Goal: Task Accomplishment & Management: Manage account settings

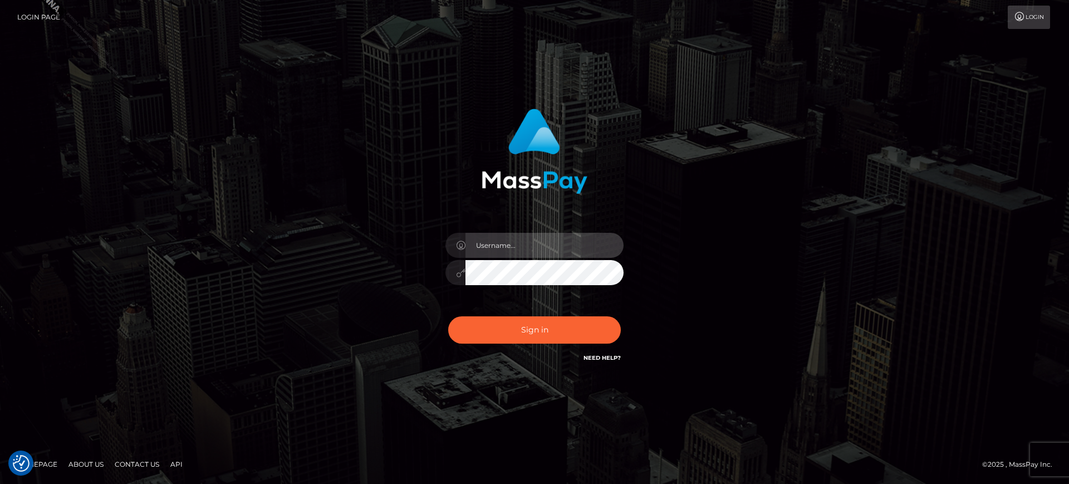
type input "[PERSON_NAME].B2S"
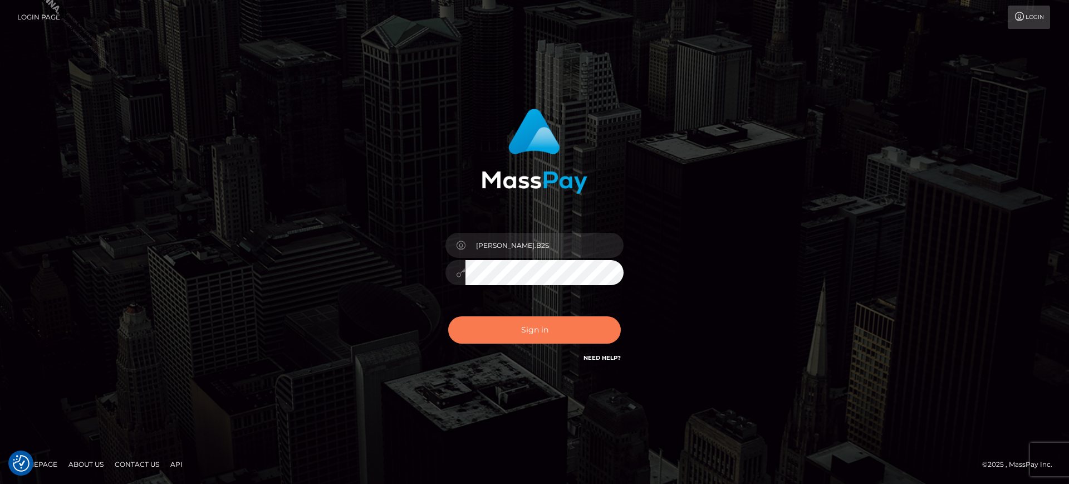
click at [552, 328] on button "Sign in" at bounding box center [534, 329] width 173 height 27
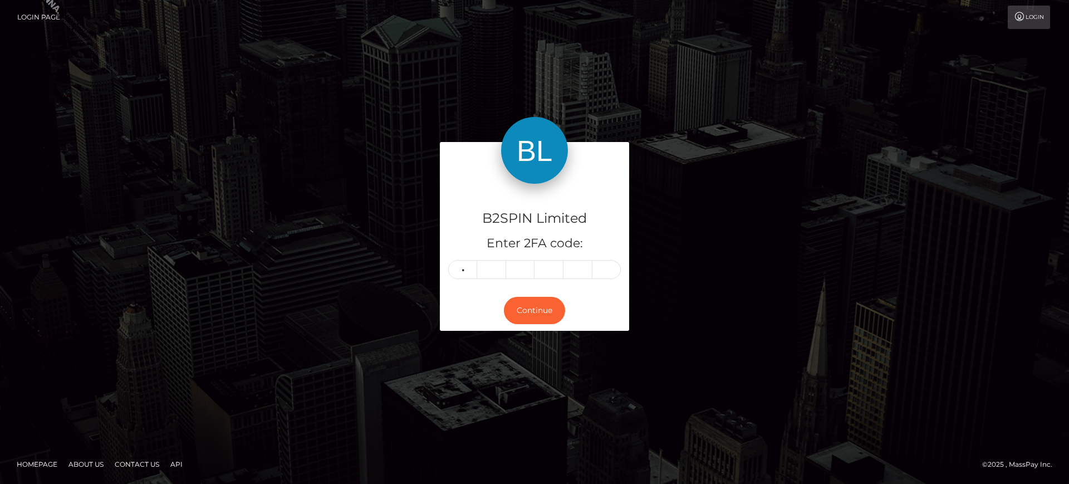
type input "8"
type input "7"
type input "3"
type input "7"
type input "1"
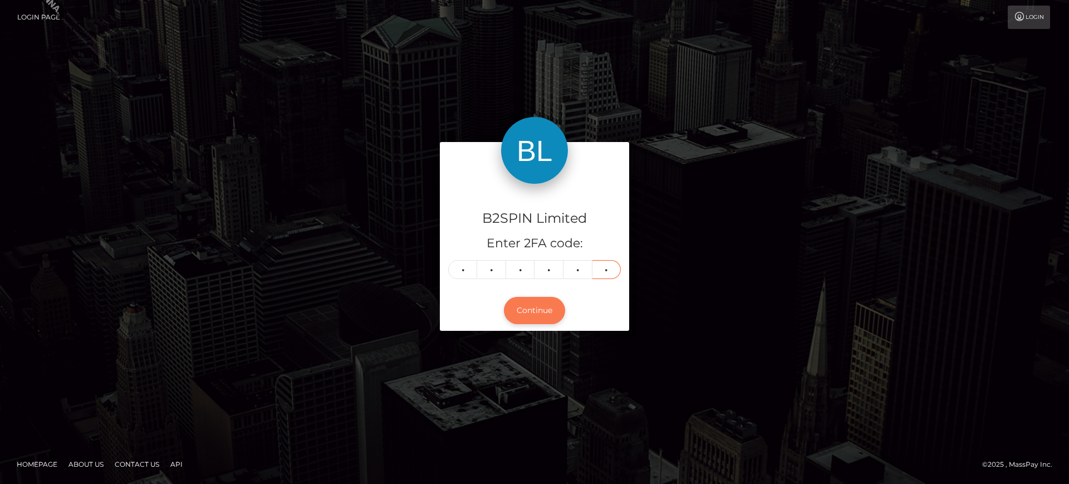
type input "3"
click at [536, 313] on button "Continue" at bounding box center [534, 310] width 61 height 27
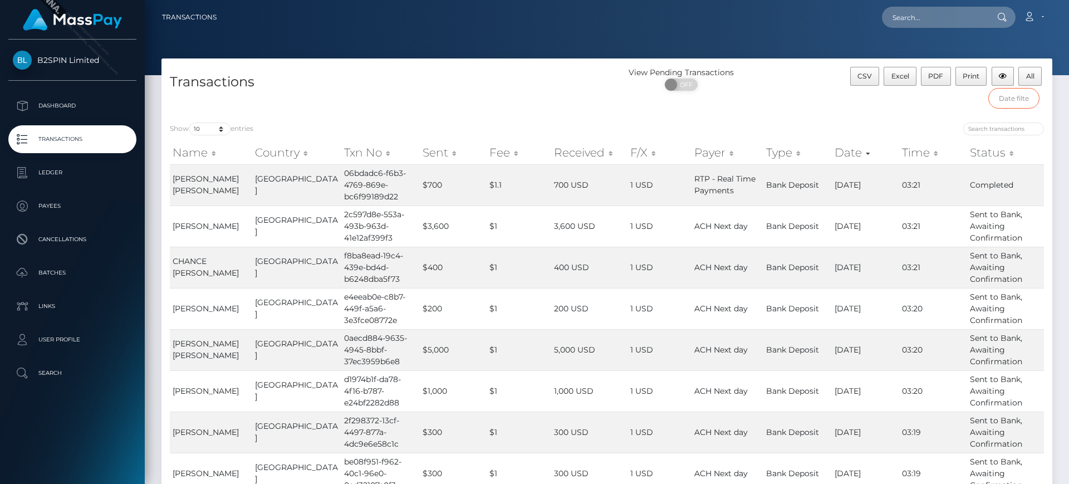
click at [1015, 101] on input "text" at bounding box center [1014, 98] width 52 height 21
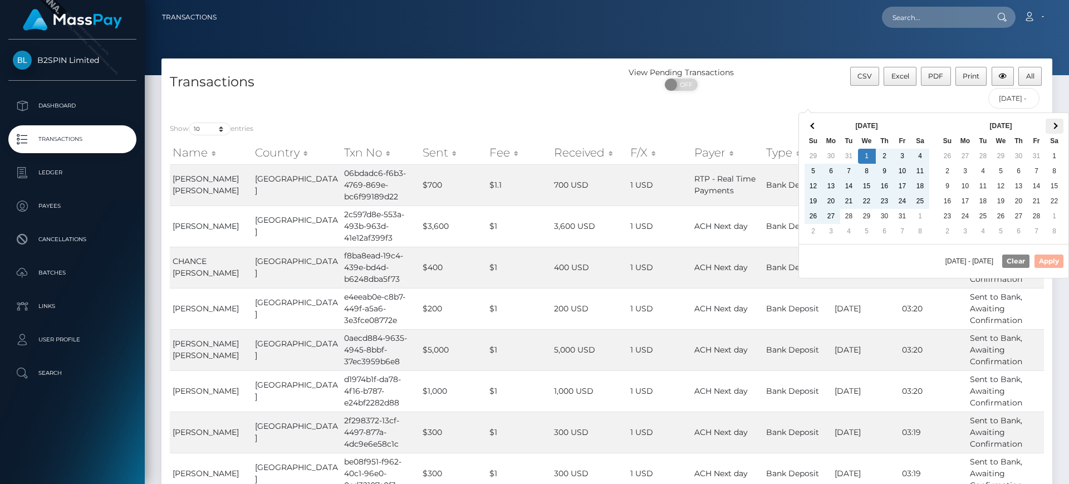
click at [1057, 130] on th at bounding box center [1055, 126] width 18 height 15
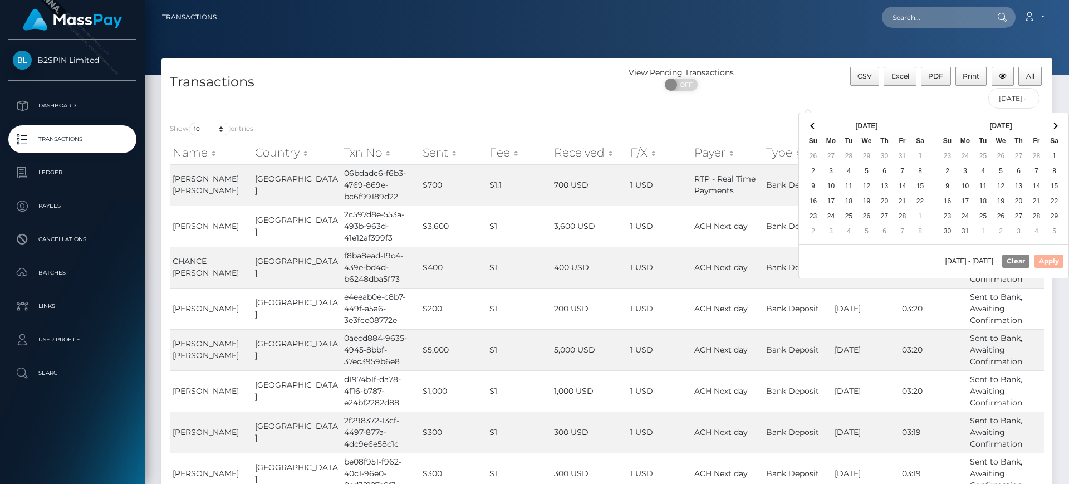
click at [1057, 130] on th at bounding box center [1055, 126] width 18 height 15
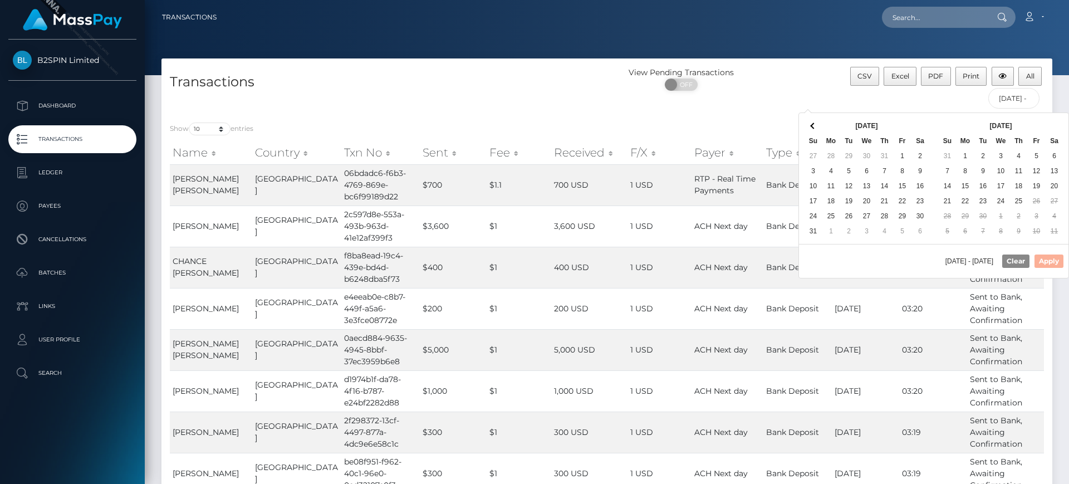
click at [1057, 130] on th at bounding box center [1055, 126] width 18 height 15
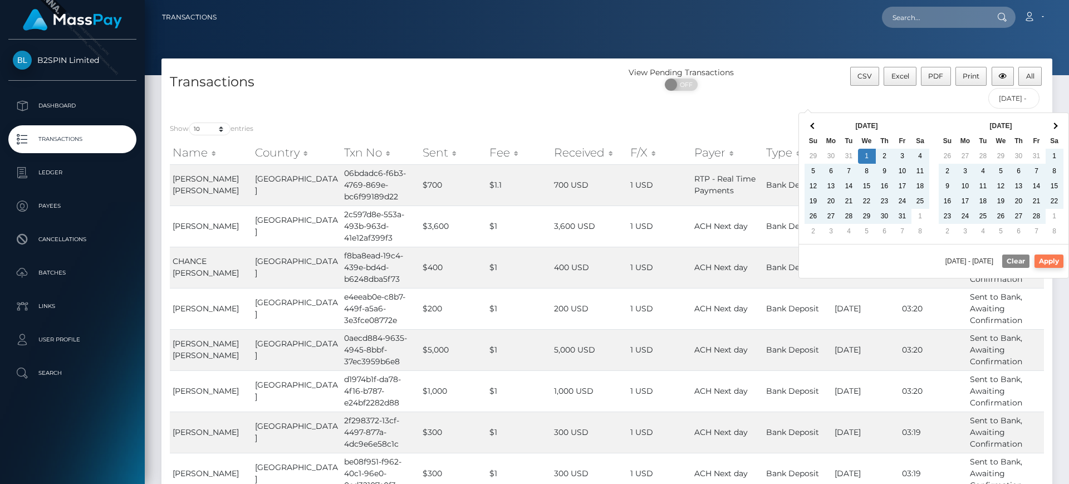
click at [1047, 256] on button "Apply" at bounding box center [1048, 260] width 29 height 13
type input "01/01/2025 - 09/25/2025"
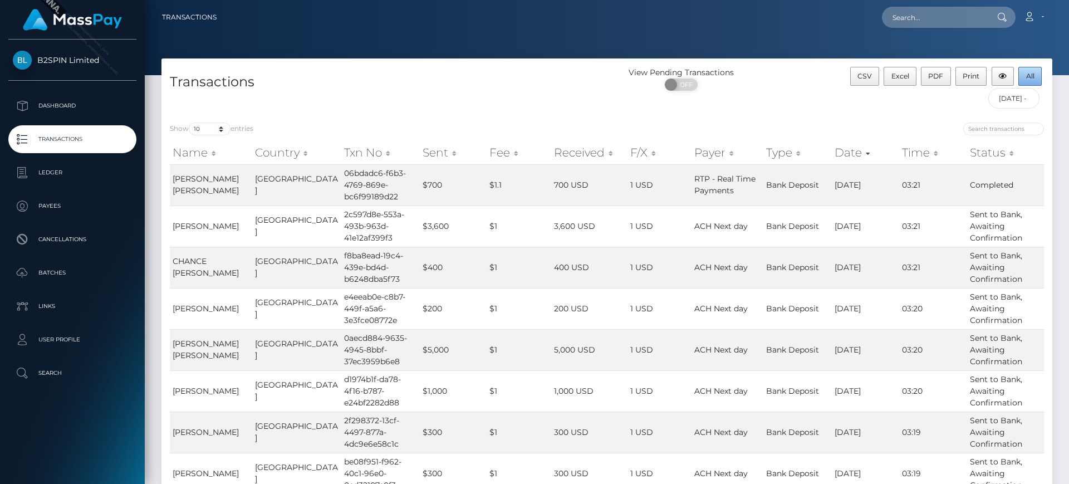
click at [1036, 73] on button "All" at bounding box center [1029, 76] width 23 height 19
click at [622, 37] on div at bounding box center [607, 37] width 924 height 75
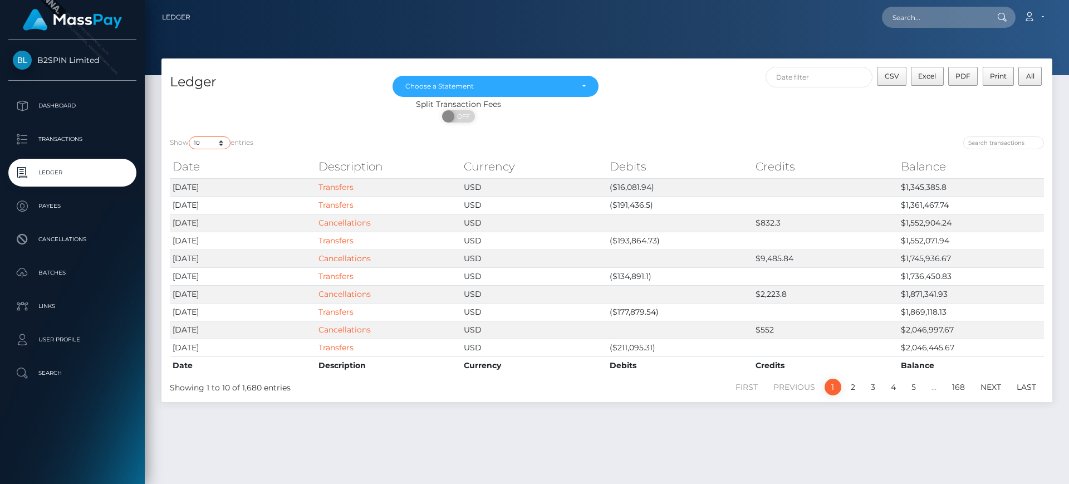
click at [213, 142] on select "10 25 50 100 250" at bounding box center [210, 142] width 42 height 13
select select "50"
click at [190, 136] on select "10 25 50 100 250" at bounding box center [210, 142] width 42 height 13
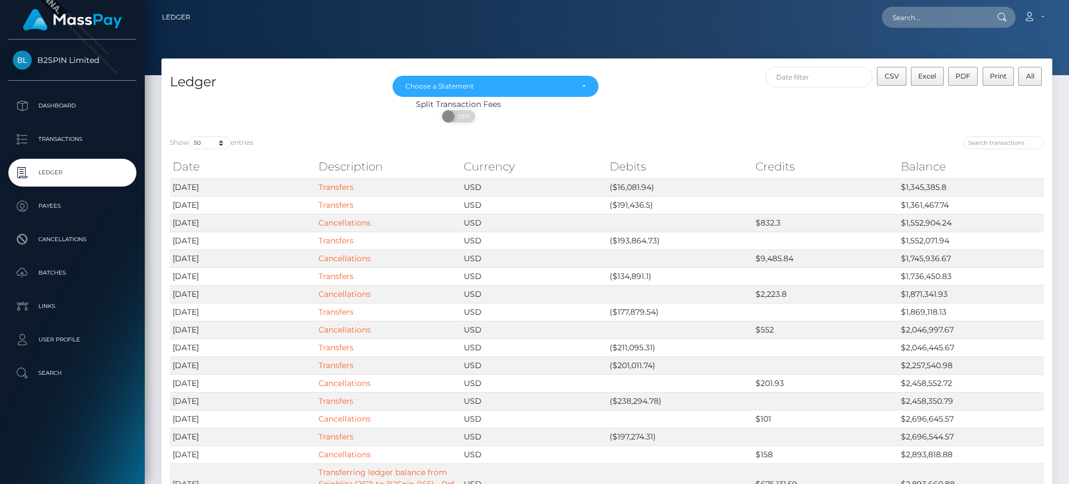
click at [892, 73] on span "CSV" at bounding box center [892, 76] width 14 height 8
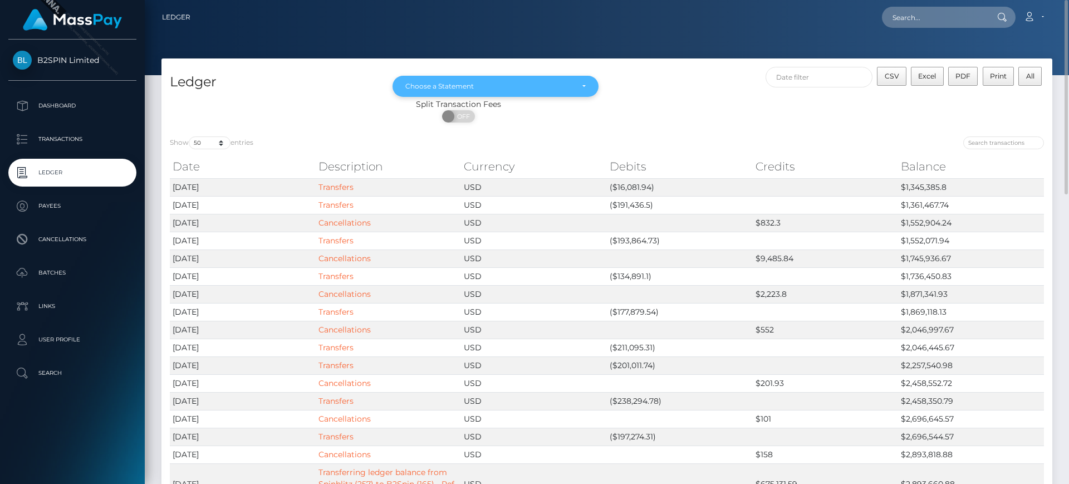
drag, startPoint x: 536, startPoint y: 77, endPoint x: 538, endPoint y: 83, distance: 6.5
click at [536, 77] on div "Choose a Statement" at bounding box center [496, 86] width 206 height 21
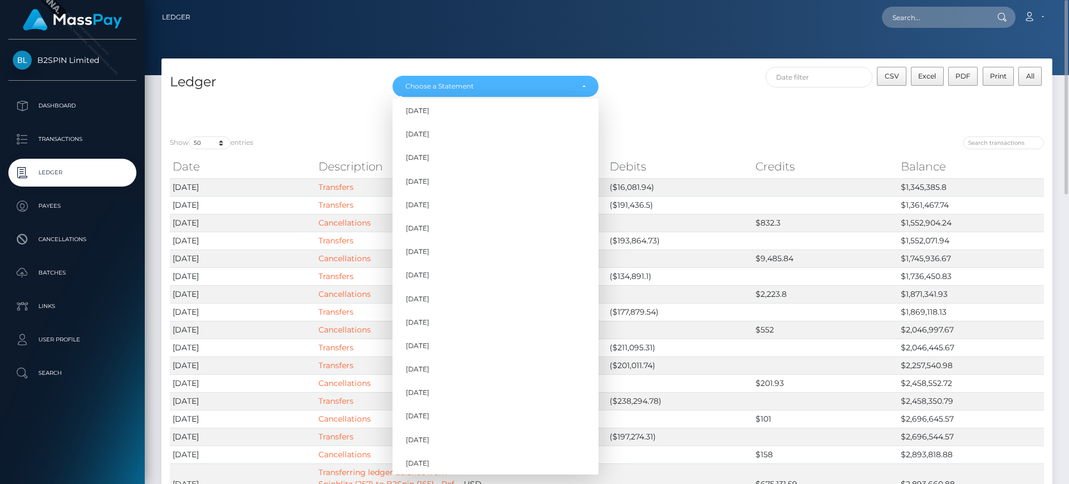
scroll to position [338, 0]
click at [486, 457] on link "Sep 2025" at bounding box center [496, 459] width 206 height 21
select select "Sep 2025"
